Goal: Task Accomplishment & Management: Manage account settings

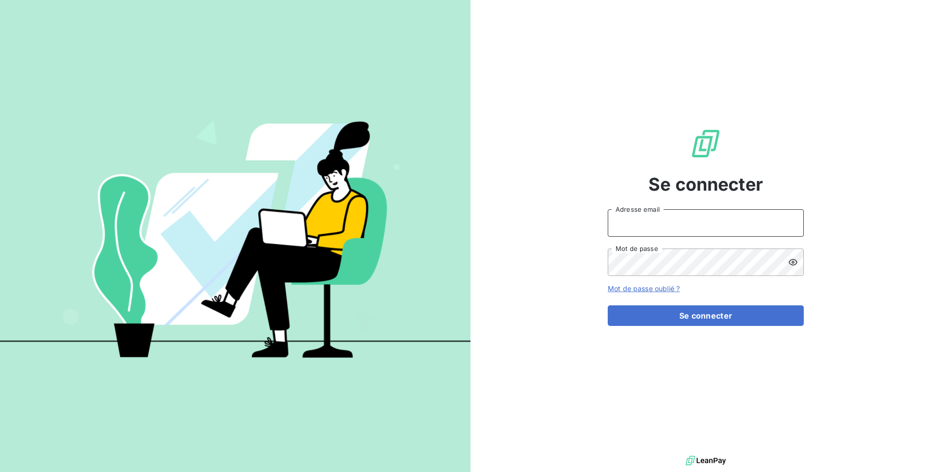
click at [693, 221] on input "Adresse email" at bounding box center [706, 222] width 196 height 27
type input "admin@piecesagri"
click at [608, 305] on button "Se connecter" at bounding box center [706, 315] width 196 height 21
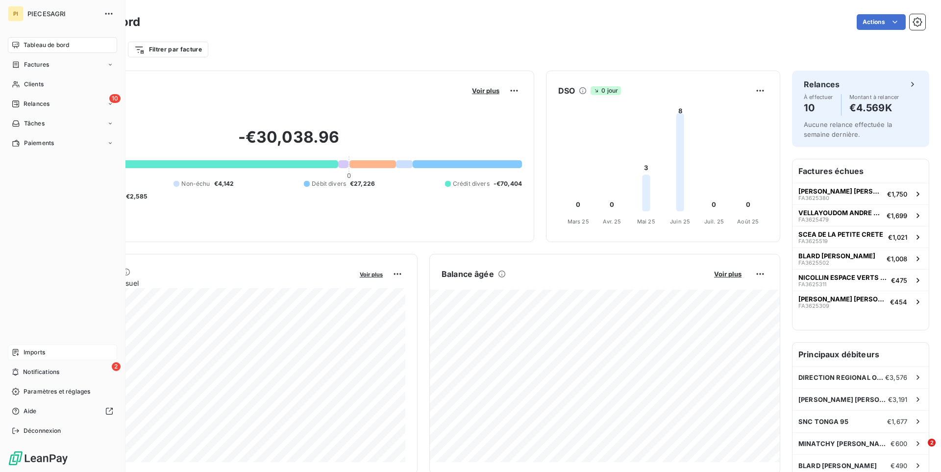
click at [49, 351] on div "Imports" at bounding box center [62, 353] width 109 height 16
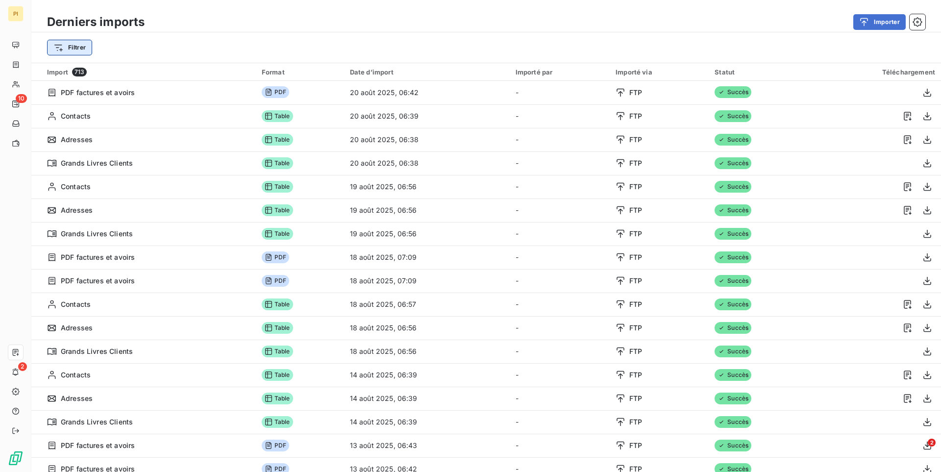
click at [86, 47] on html "PI 10 2 Derniers imports Importer Filtrer Import 713 Format Date d’import Impor…" at bounding box center [470, 236] width 941 height 472
click at [113, 78] on input "Rechercher et sélectionner" at bounding box center [119, 74] width 124 height 21
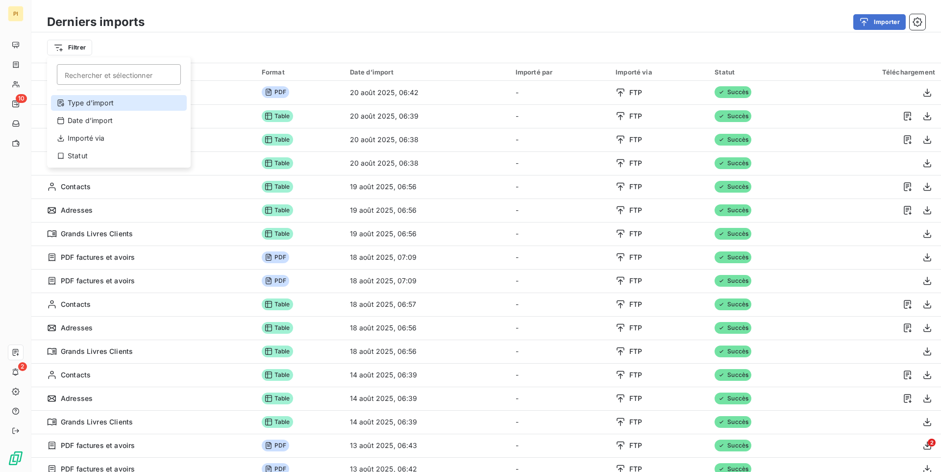
click at [108, 99] on div "Type d’import" at bounding box center [119, 103] width 136 height 16
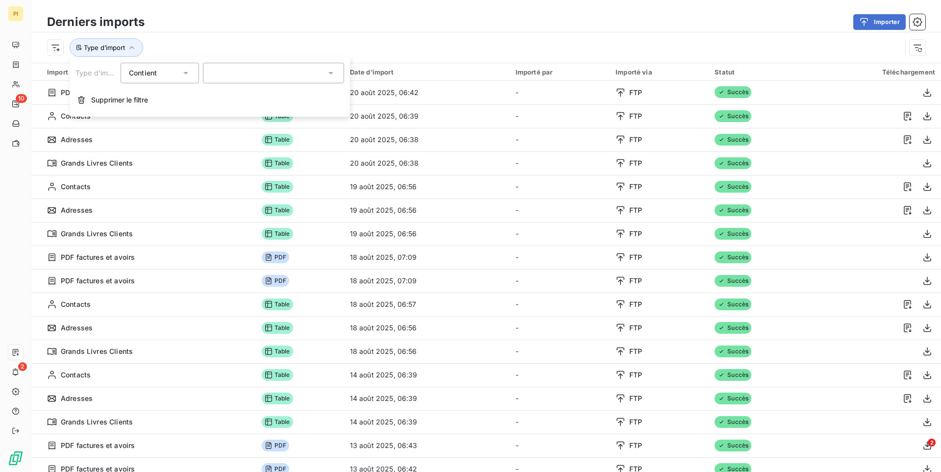
click at [228, 75] on div at bounding box center [273, 73] width 141 height 21
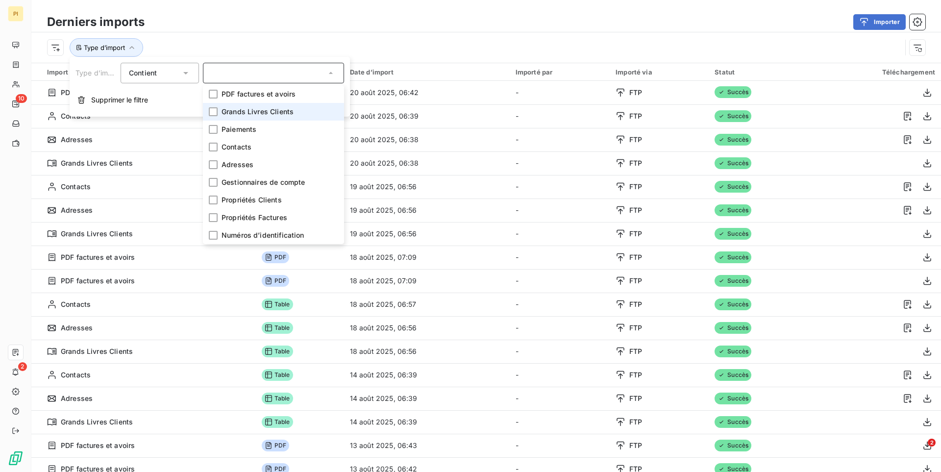
click at [238, 104] on li "Grands Livres Clients" at bounding box center [273, 112] width 141 height 18
click at [332, 16] on div "Importer" at bounding box center [540, 22] width 769 height 16
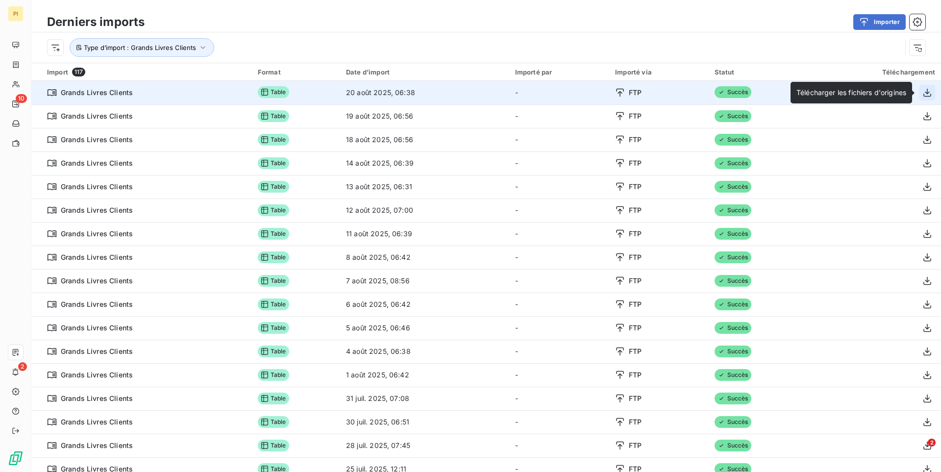
click at [925, 91] on icon "button" at bounding box center [928, 93] width 10 height 10
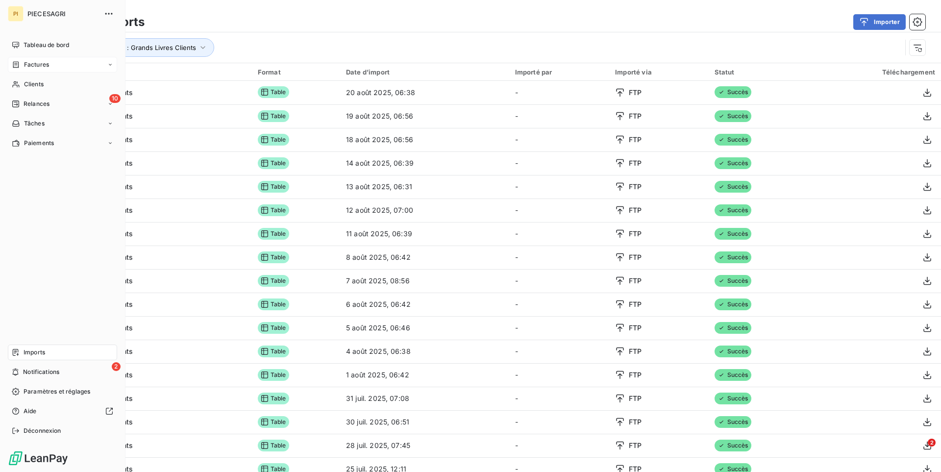
click at [23, 64] on div "Factures" at bounding box center [30, 64] width 37 height 9
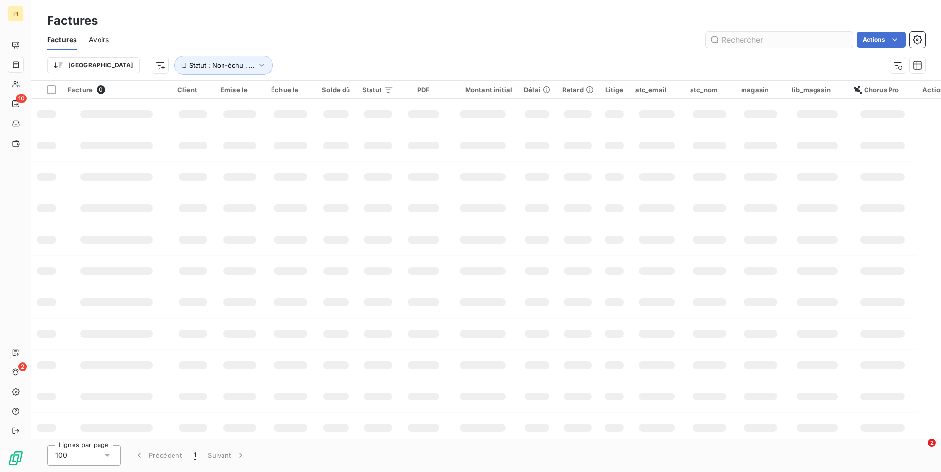
click at [778, 40] on input "text" at bounding box center [779, 40] width 147 height 16
type input "1272379"
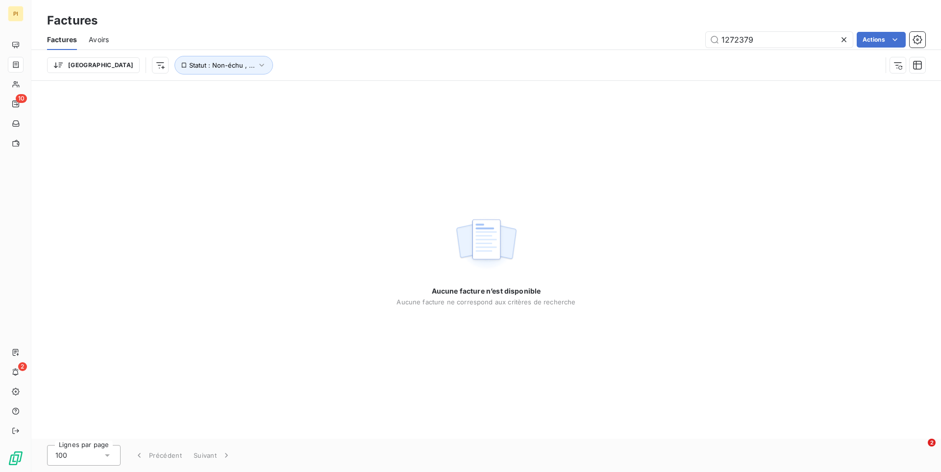
click at [105, 41] on span "Avoirs" at bounding box center [99, 40] width 20 height 10
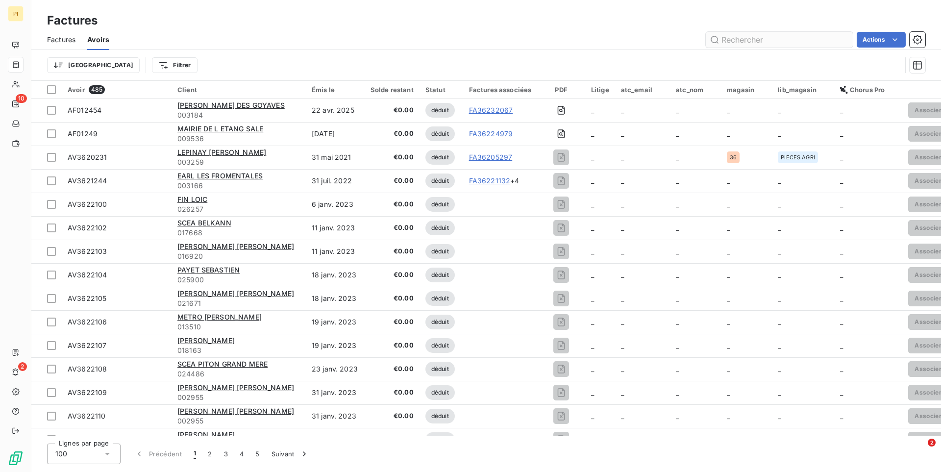
type input "1272379"
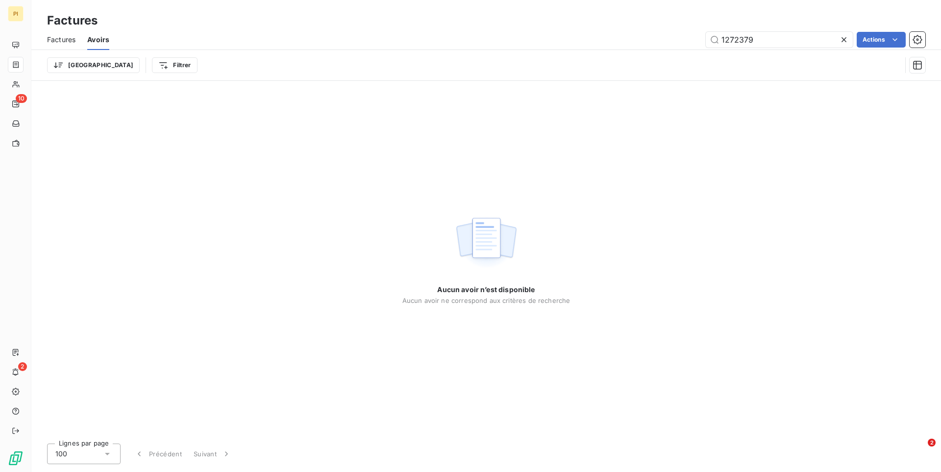
click at [71, 43] on span "Factures" at bounding box center [61, 40] width 28 height 10
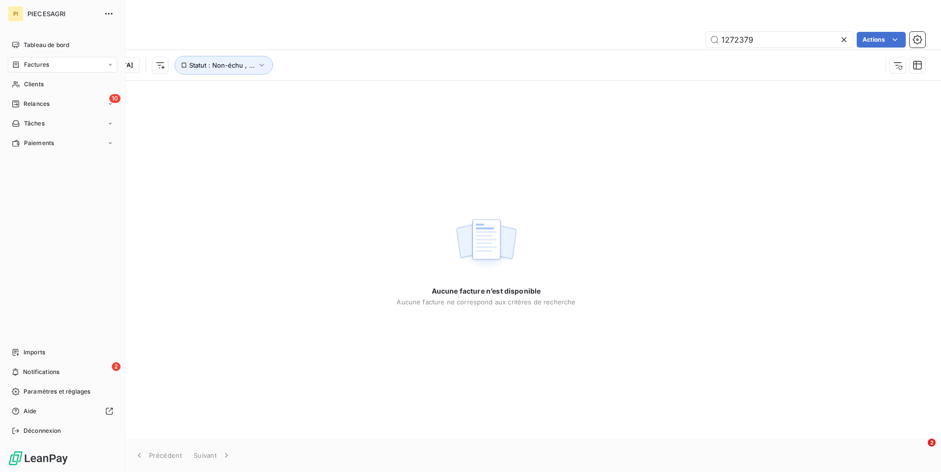
click at [33, 71] on div "Factures" at bounding box center [62, 65] width 109 height 16
click at [44, 65] on span "Factures" at bounding box center [36, 64] width 25 height 9
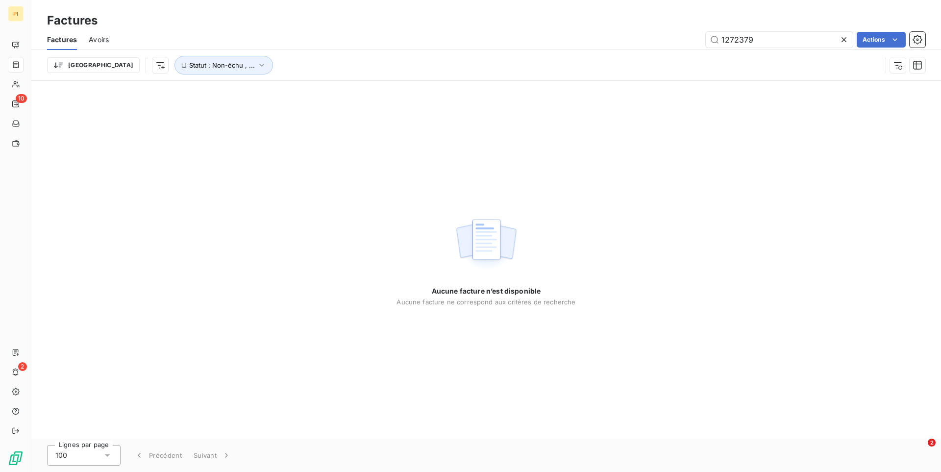
click at [844, 40] on icon at bounding box center [844, 39] width 5 height 5
click at [793, 43] on input "text" at bounding box center [779, 40] width 147 height 16
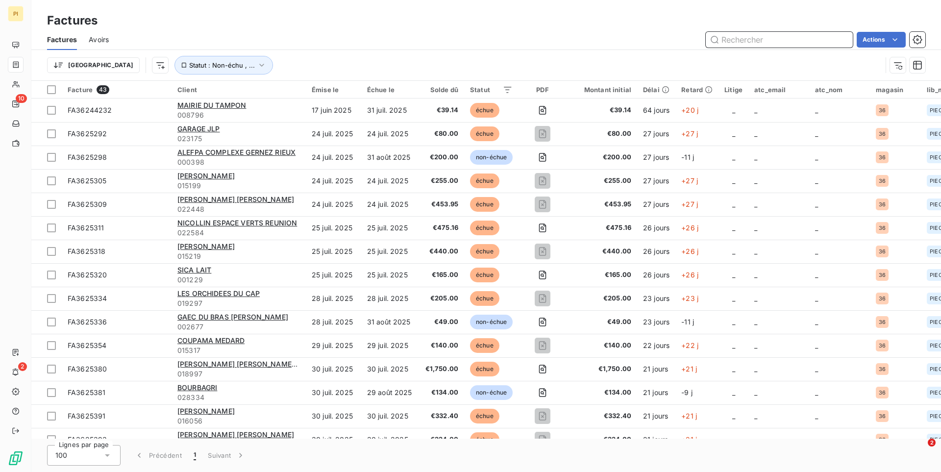
paste input "FA3625226"
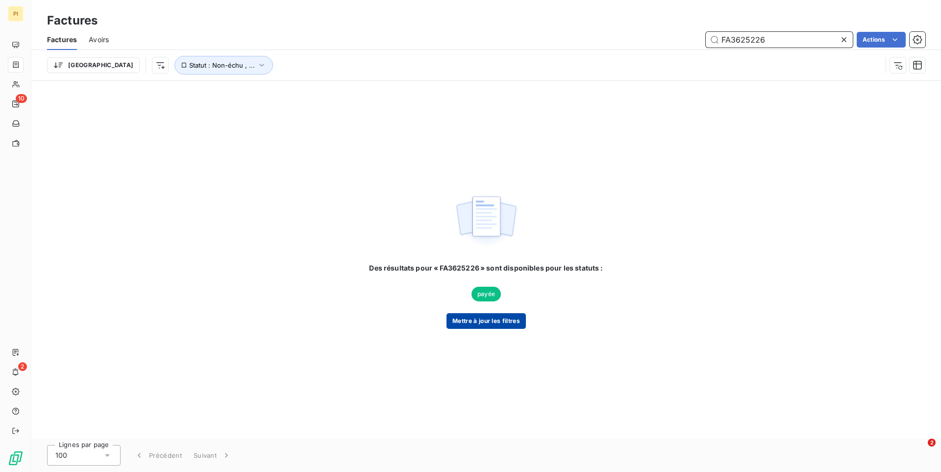
type input "FA3625226"
click at [509, 319] on button "Mettre à jour les filtres" at bounding box center [486, 321] width 79 height 16
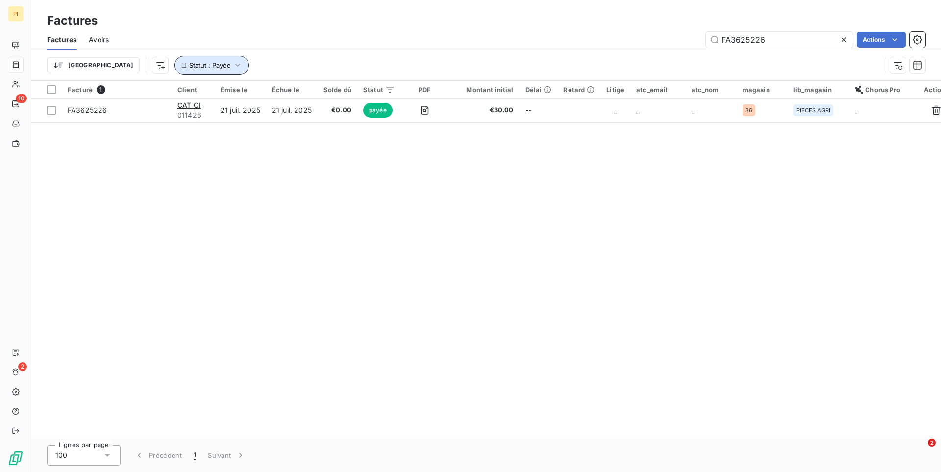
click at [189, 66] on span "Statut : Payée" at bounding box center [210, 65] width 42 height 8
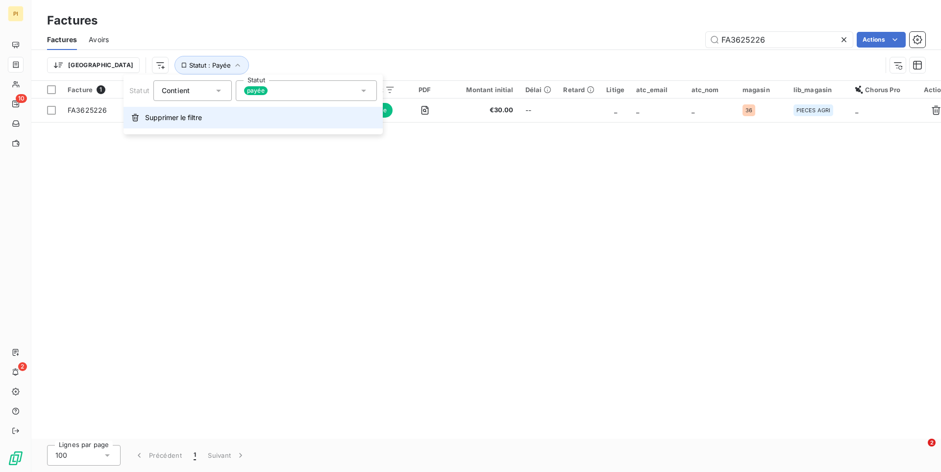
click at [180, 117] on span "Supprimer le filtre" at bounding box center [173, 118] width 57 height 10
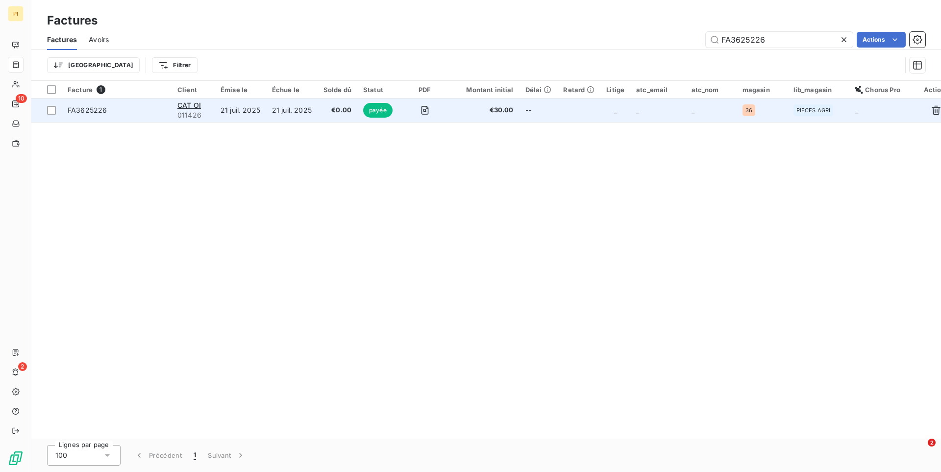
click at [468, 118] on td "€30.00" at bounding box center [484, 111] width 71 height 24
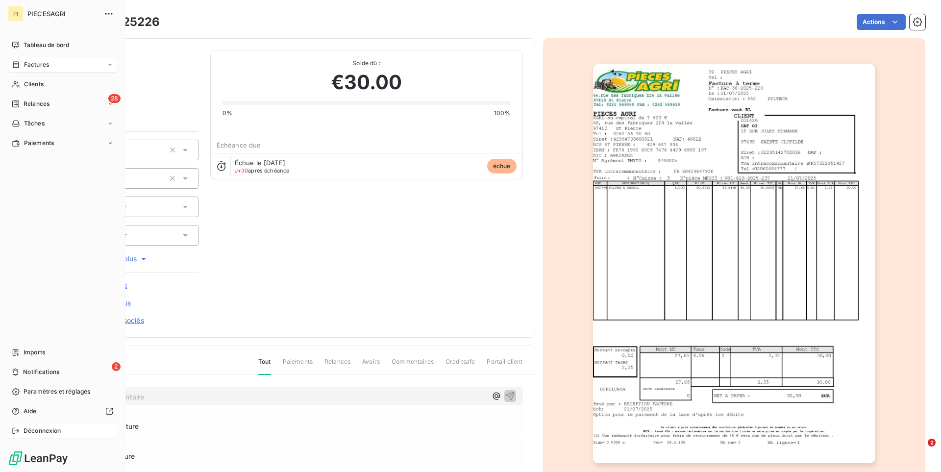
click at [58, 432] on span "Déconnexion" at bounding box center [43, 431] width 38 height 9
